Goal: Task Accomplishment & Management: Use online tool/utility

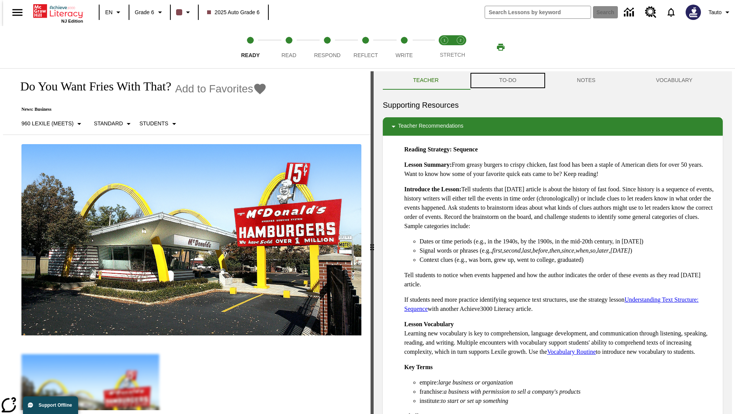
click at [507, 80] on button "TO-DO" at bounding box center [508, 80] width 78 height 18
